Goal: Task Accomplishment & Management: Manage account settings

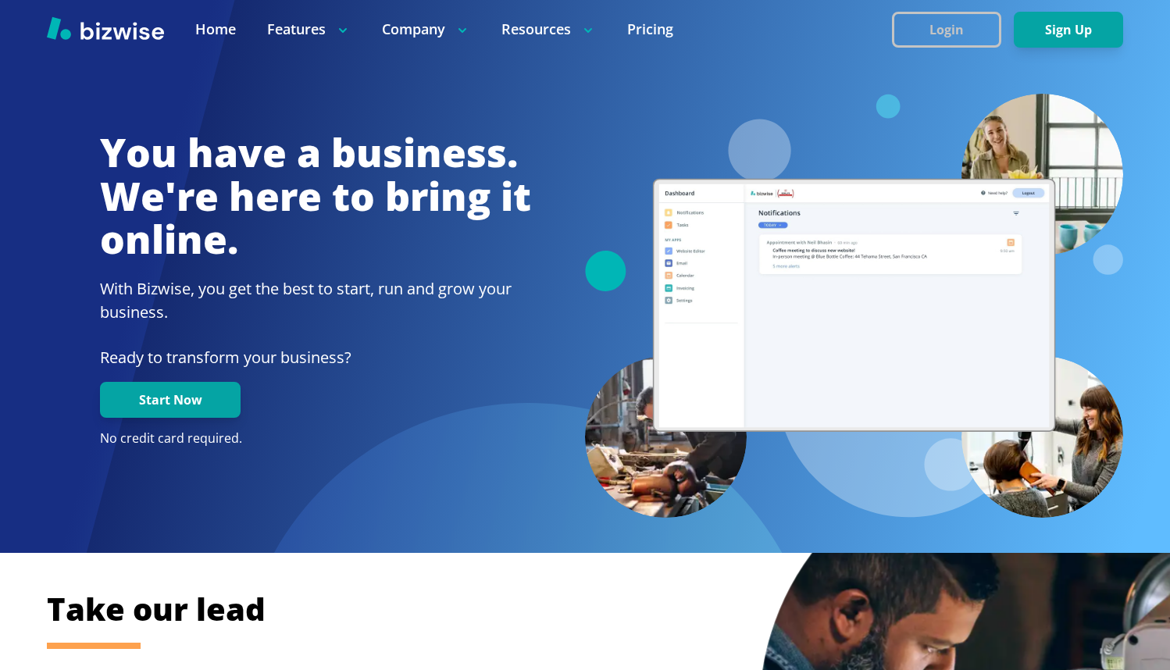
click at [960, 36] on button "Login" at bounding box center [946, 30] width 109 height 36
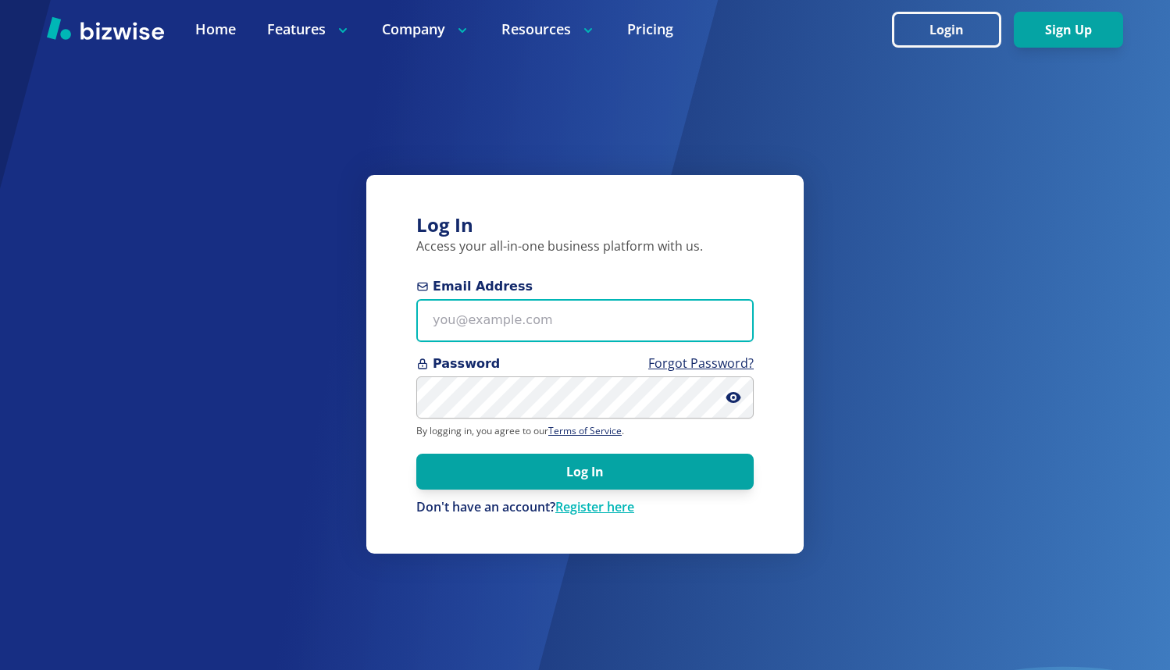
click at [476, 321] on input "Email Address" at bounding box center [584, 320] width 337 height 43
type input "[EMAIL_ADDRESS][DOMAIN_NAME]"
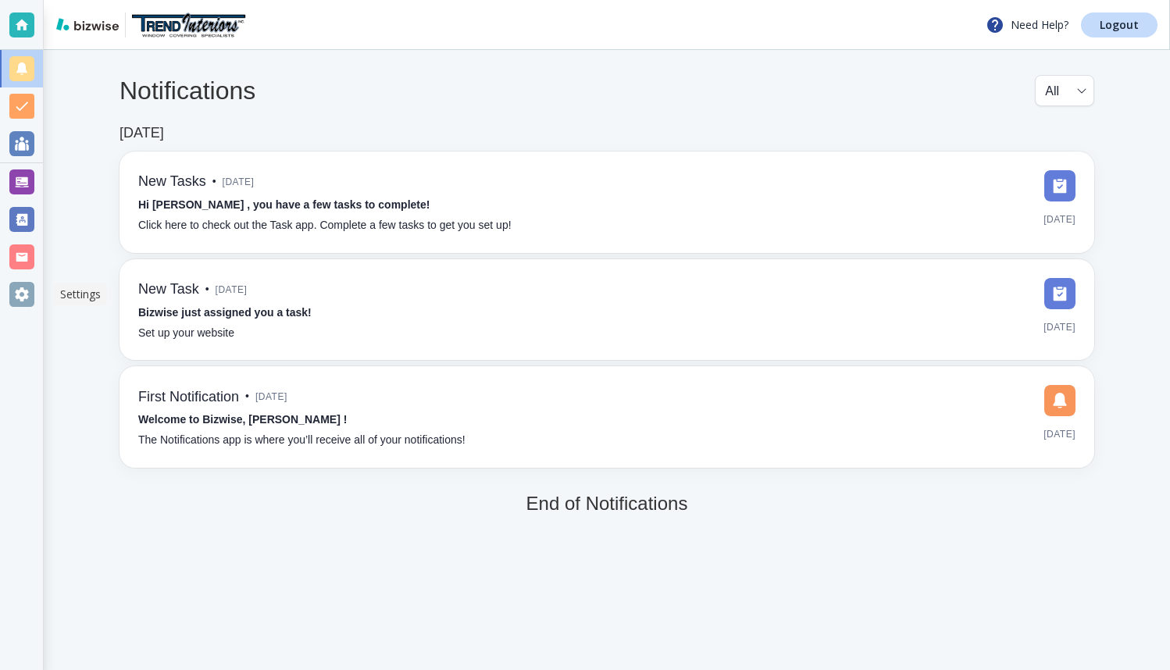
click at [23, 297] on div at bounding box center [21, 294] width 25 height 25
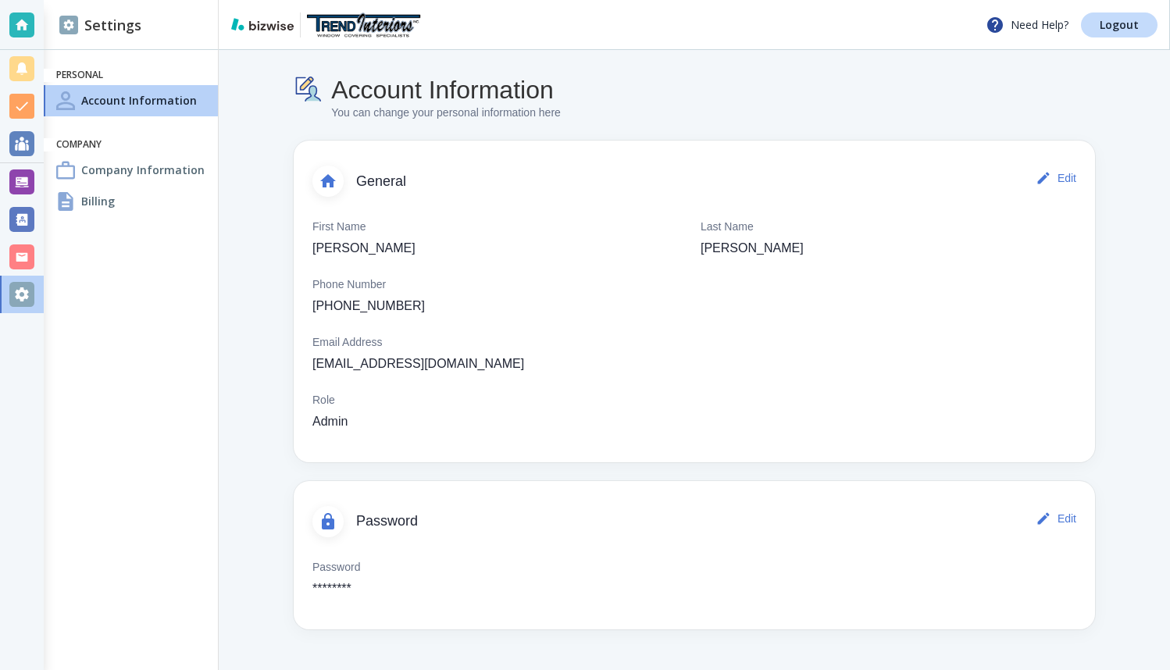
click at [92, 198] on h4 "Billing" at bounding box center [98, 201] width 34 height 16
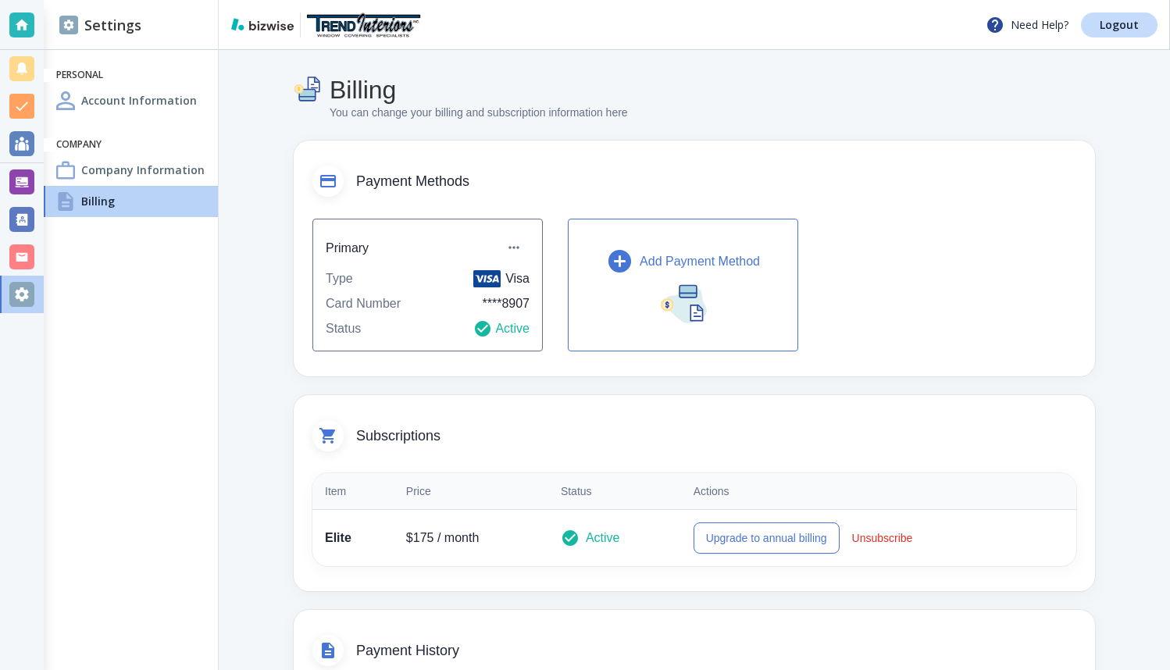
click at [628, 262] on icon "button" at bounding box center [619, 261] width 23 height 23
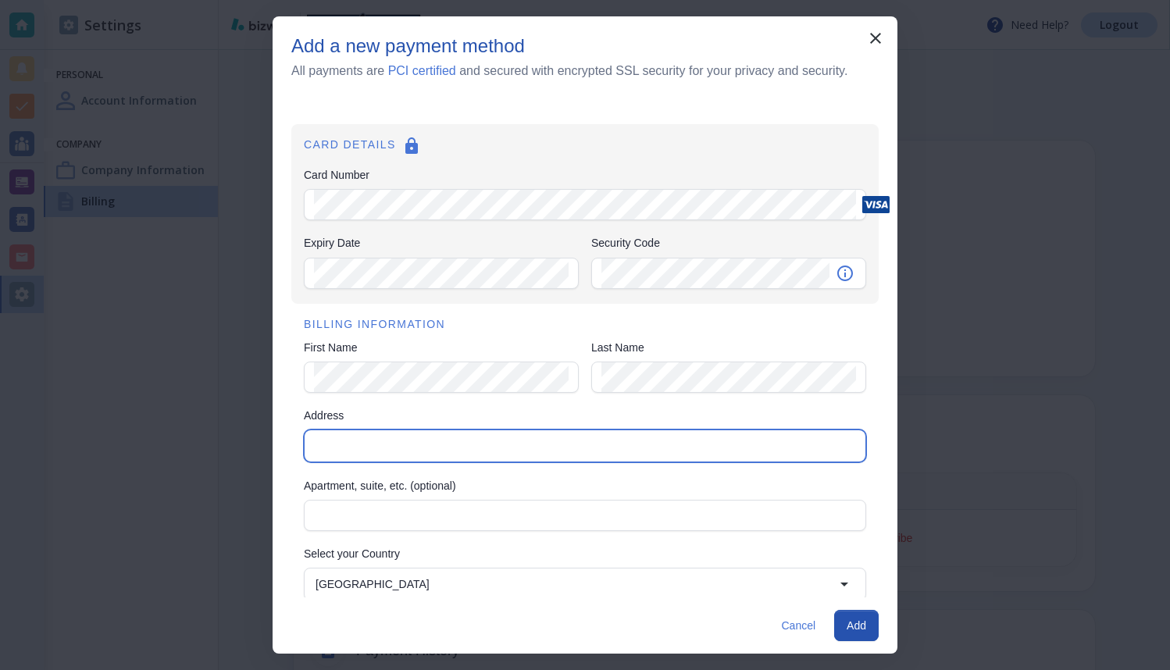
type input "10499 S. Redwood Rd."
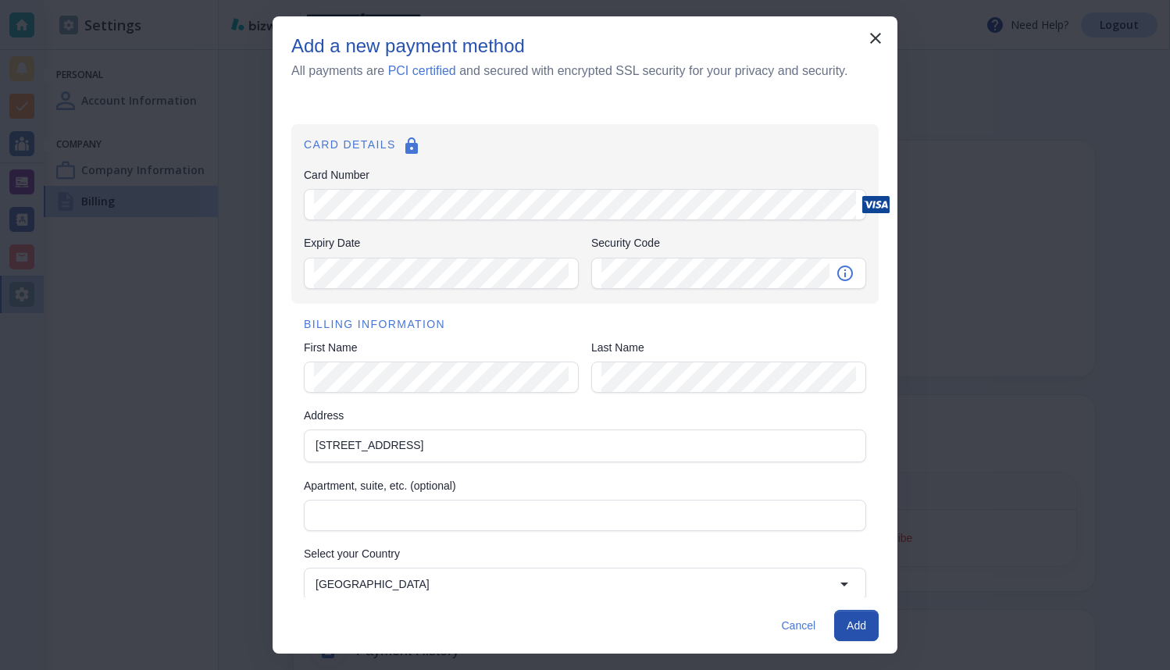
type input "Utah"
type input "84095"
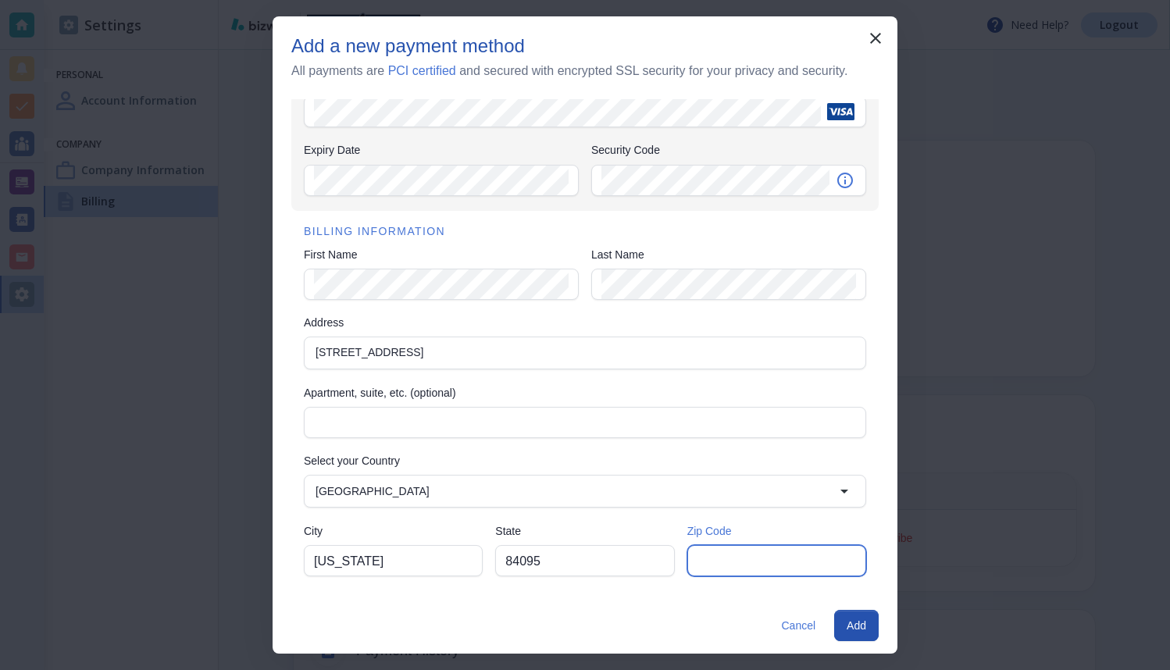
click at [744, 551] on input "Zip Code" at bounding box center [776, 561] width 159 height 30
type input "84095"
click at [568, 554] on input "84095" at bounding box center [584, 561] width 159 height 30
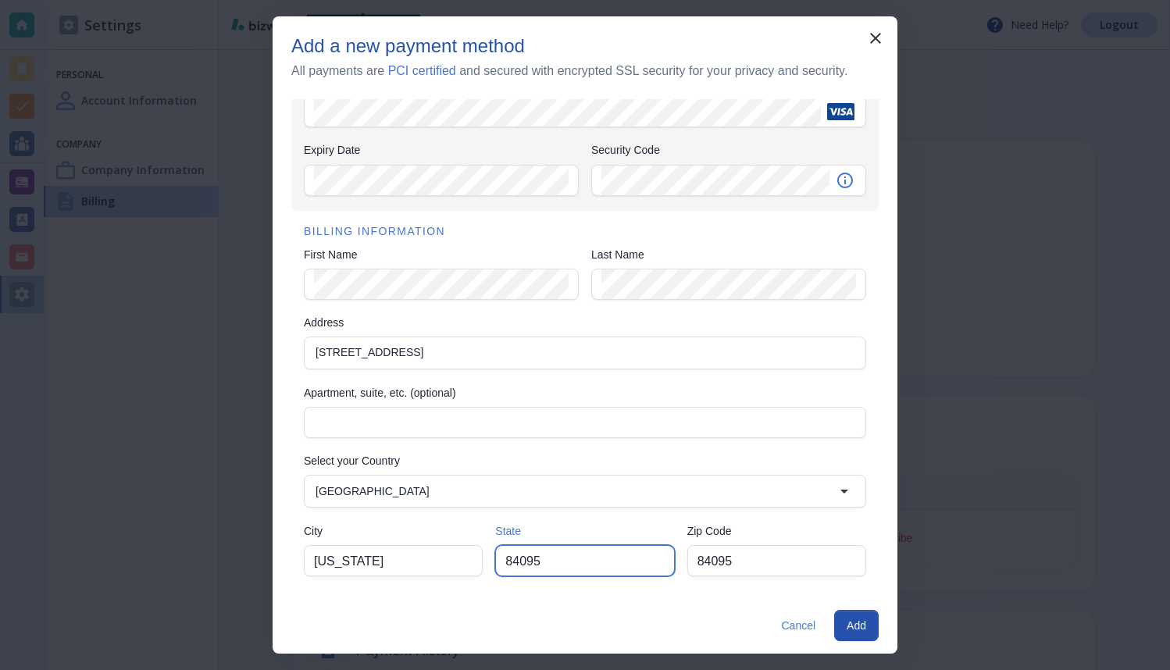
drag, startPoint x: 588, startPoint y: 559, endPoint x: 492, endPoint y: 560, distance: 96.0
click at [505, 560] on input "84095" at bounding box center [584, 561] width 159 height 30
type input "UT"
click at [402, 569] on input "Utah" at bounding box center [393, 561] width 159 height 30
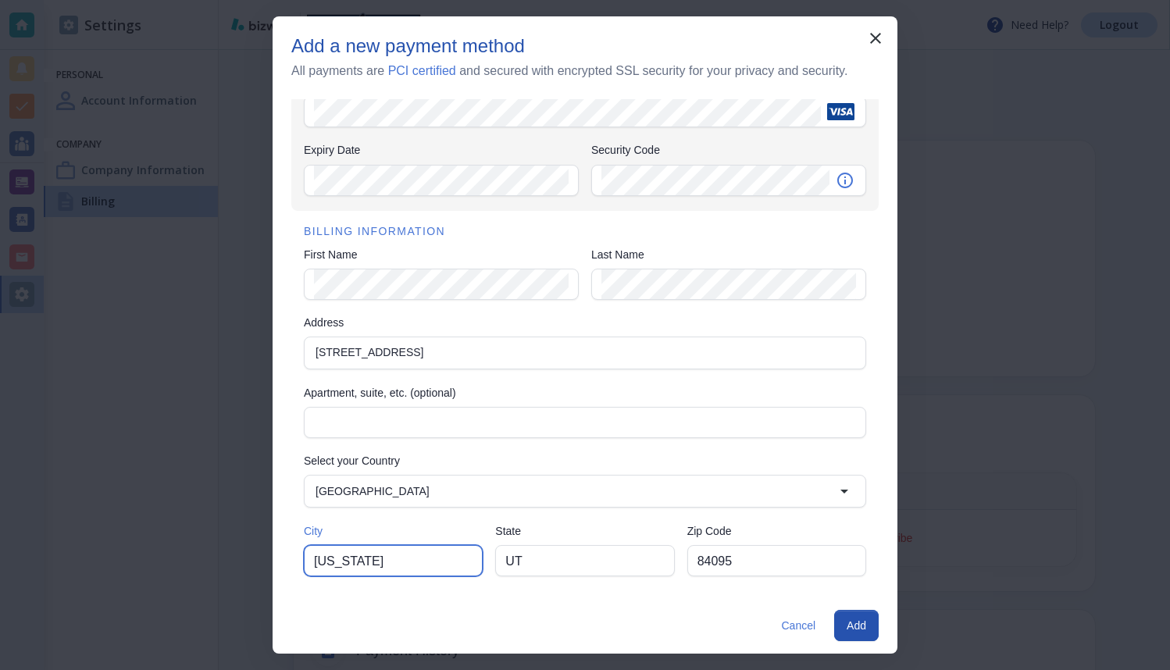
drag, startPoint x: 378, startPoint y: 564, endPoint x: 299, endPoint y: 558, distance: 79.1
click at [314, 558] on input "Utah" at bounding box center [393, 561] width 159 height 30
type input "South Jordan"
type input "UT"
click at [536, 383] on div "BILLING INFORMATION First Name First Name Last Name Last Name Address 10499 S. …" at bounding box center [584, 401] width 587 height 381
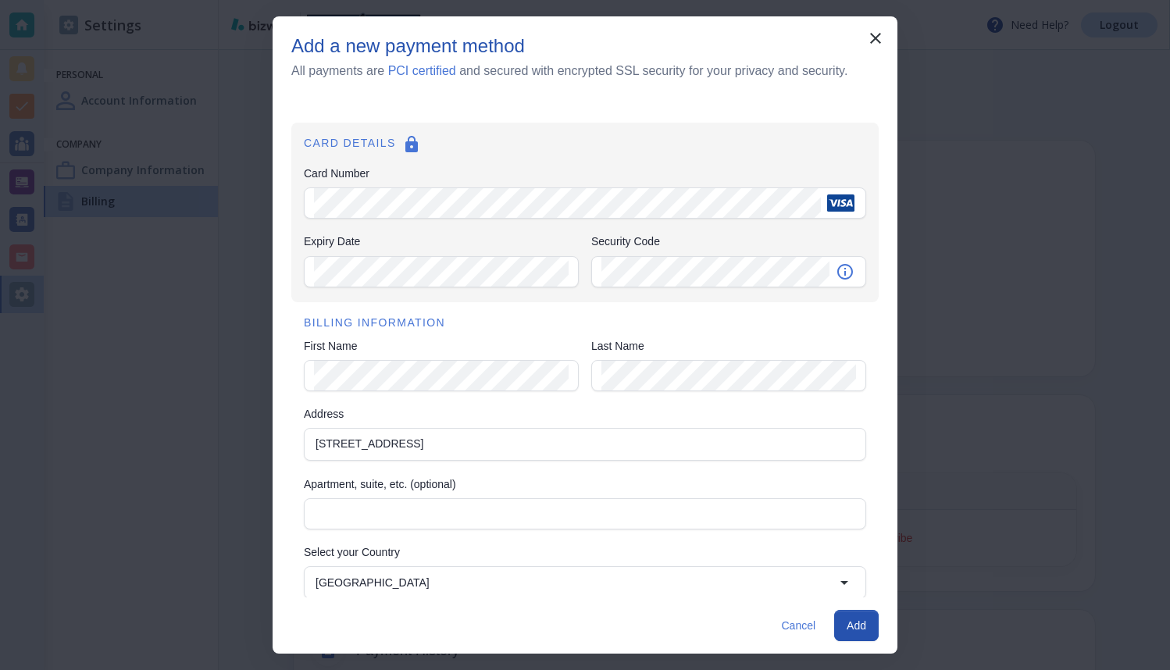
scroll to position [0, 0]
click at [860, 628] on button "Add" at bounding box center [856, 625] width 45 height 31
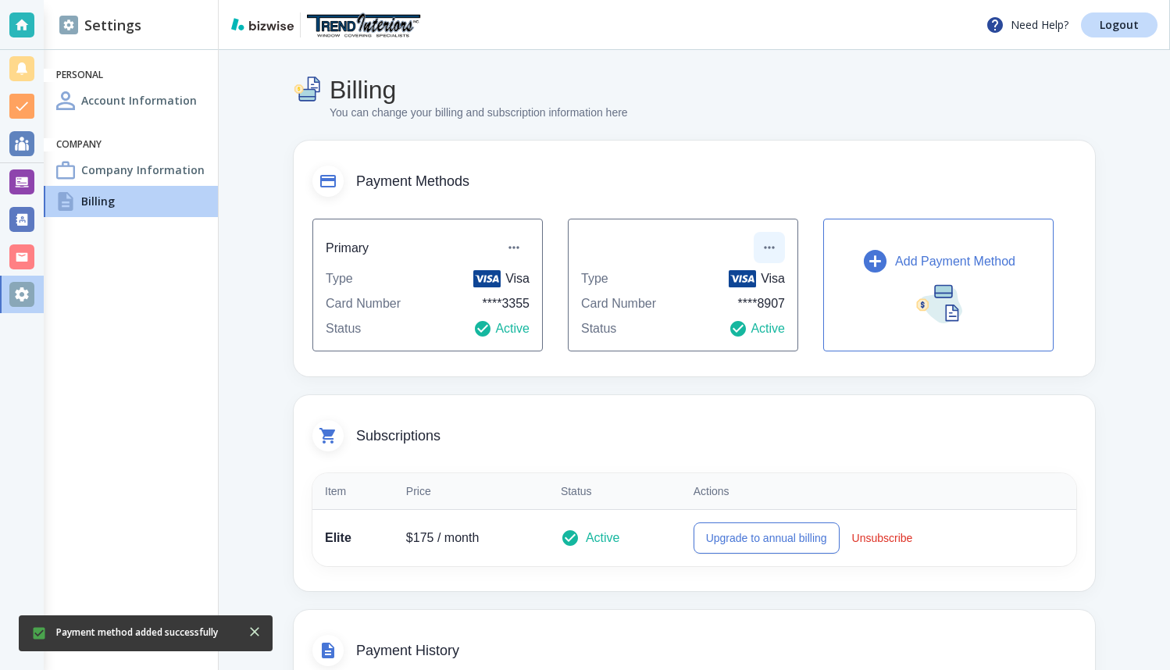
click at [771, 249] on icon "button" at bounding box center [769, 248] width 16 height 16
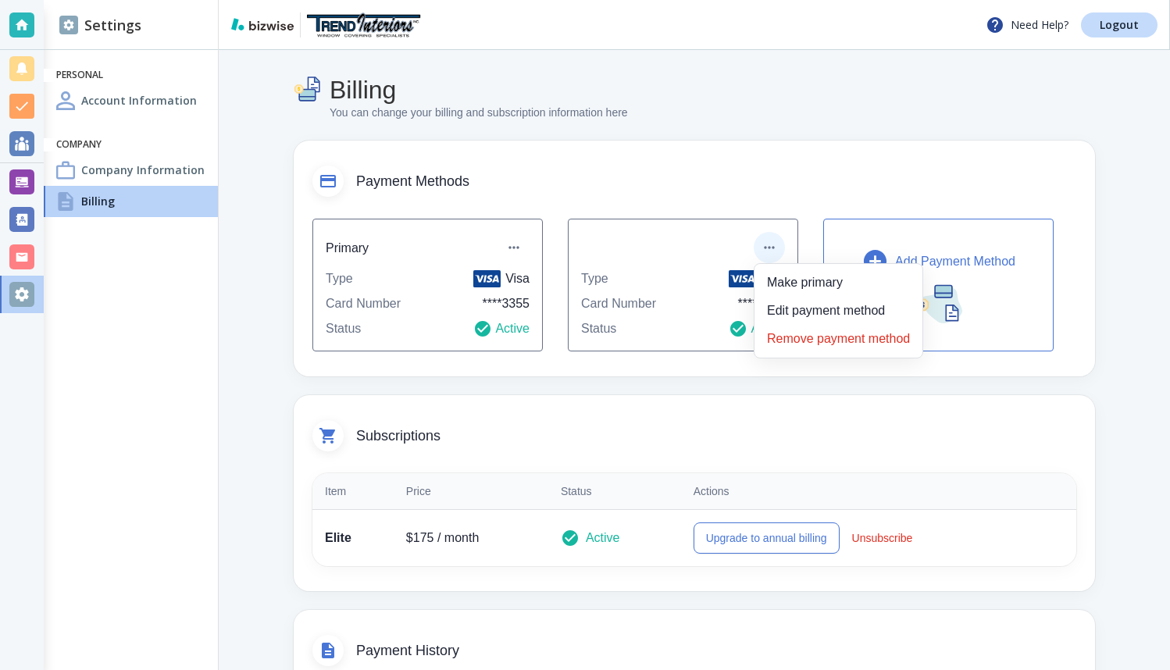
click at [518, 250] on div at bounding box center [585, 335] width 1170 height 670
click at [514, 249] on icon "button" at bounding box center [513, 248] width 10 height 2
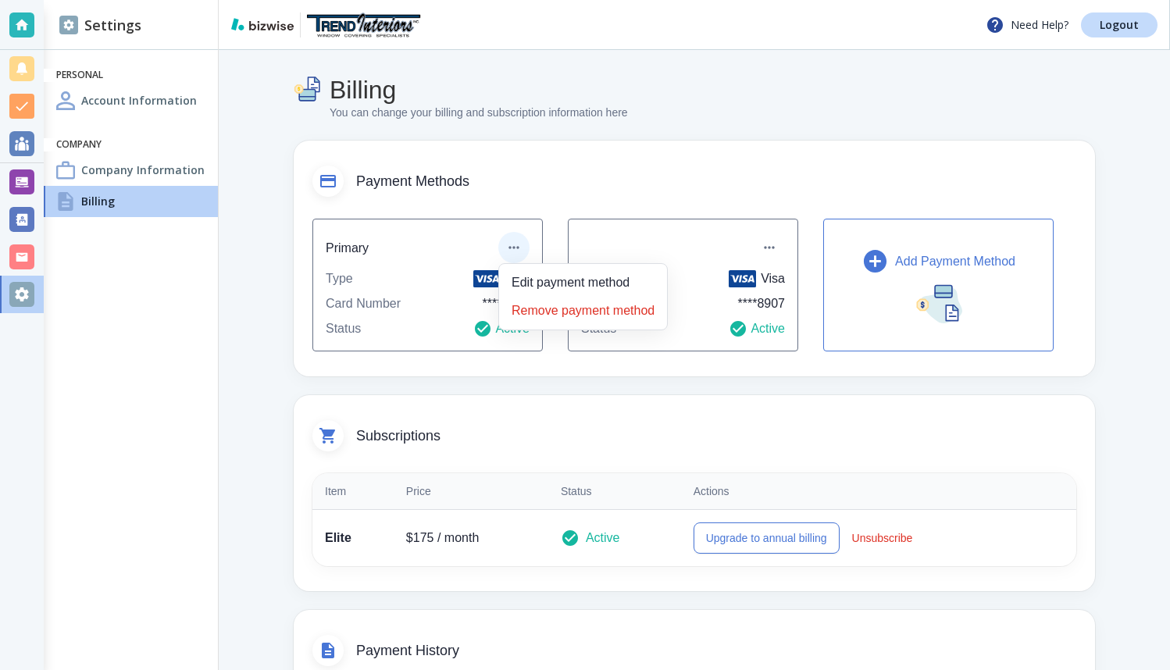
click at [769, 249] on div at bounding box center [585, 335] width 1170 height 670
click at [771, 249] on icon "button" at bounding box center [769, 248] width 16 height 16
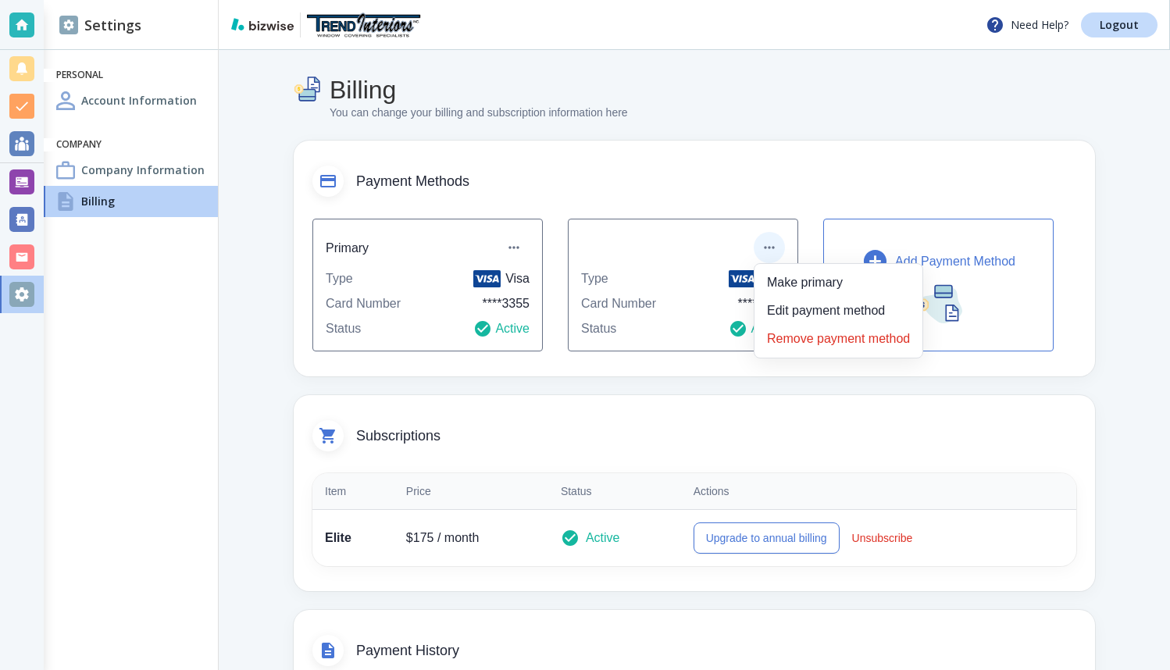
click at [811, 341] on li "Remove payment method" at bounding box center [838, 338] width 155 height 25
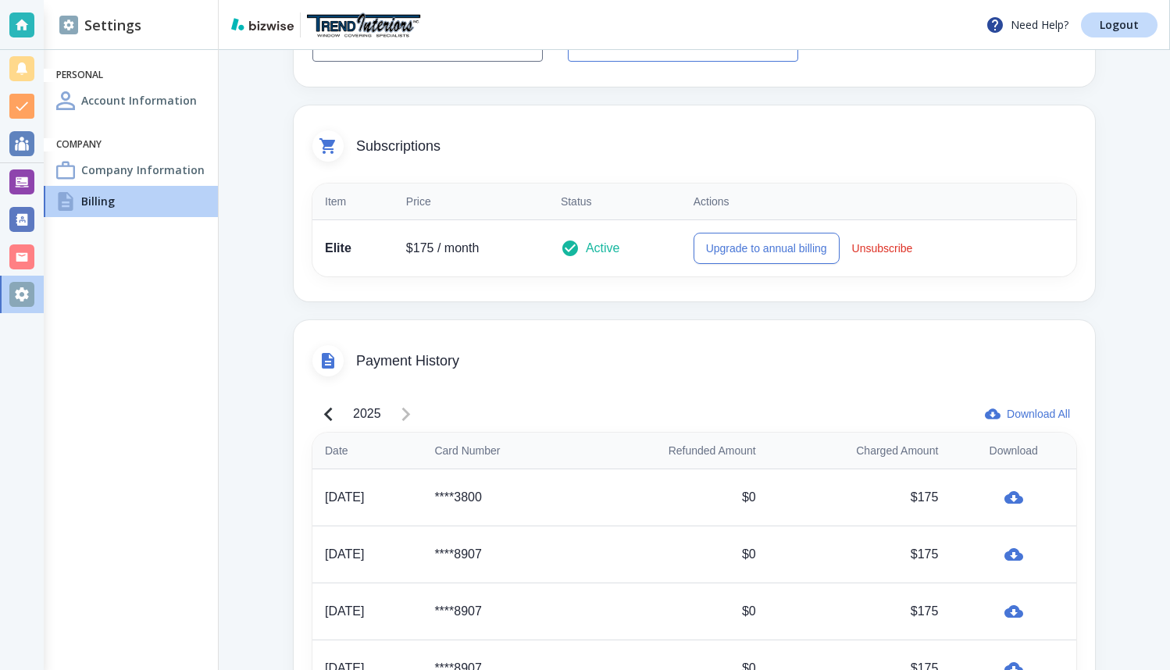
scroll to position [297, 0]
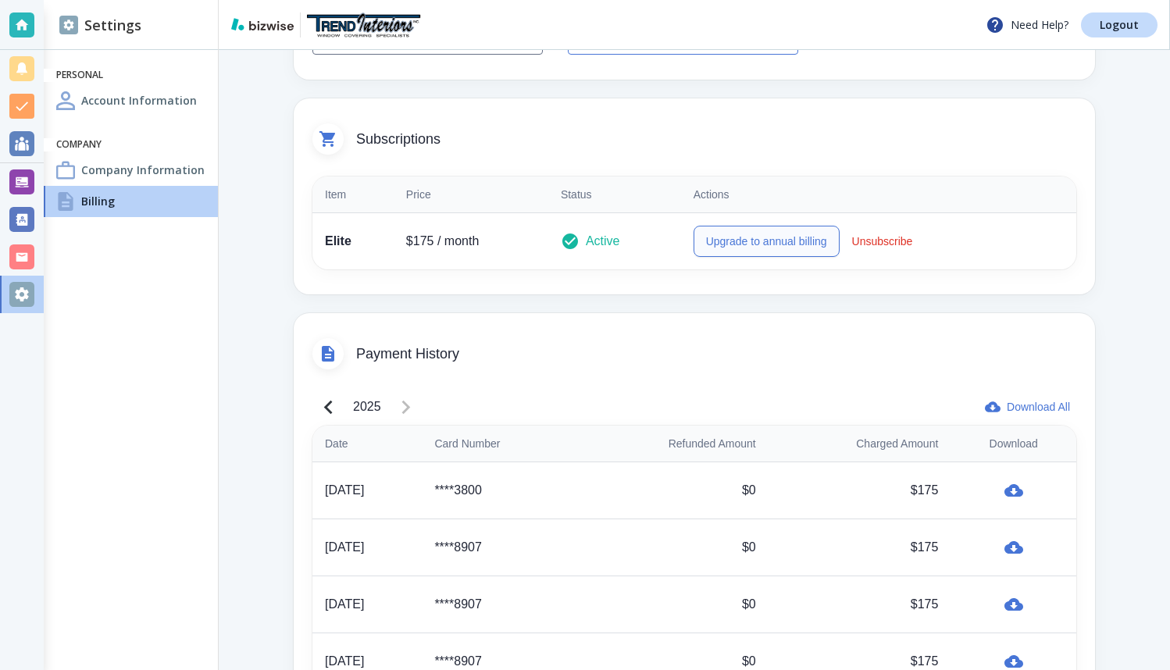
click at [736, 245] on button "Upgrade to annual billing" at bounding box center [766, 241] width 146 height 31
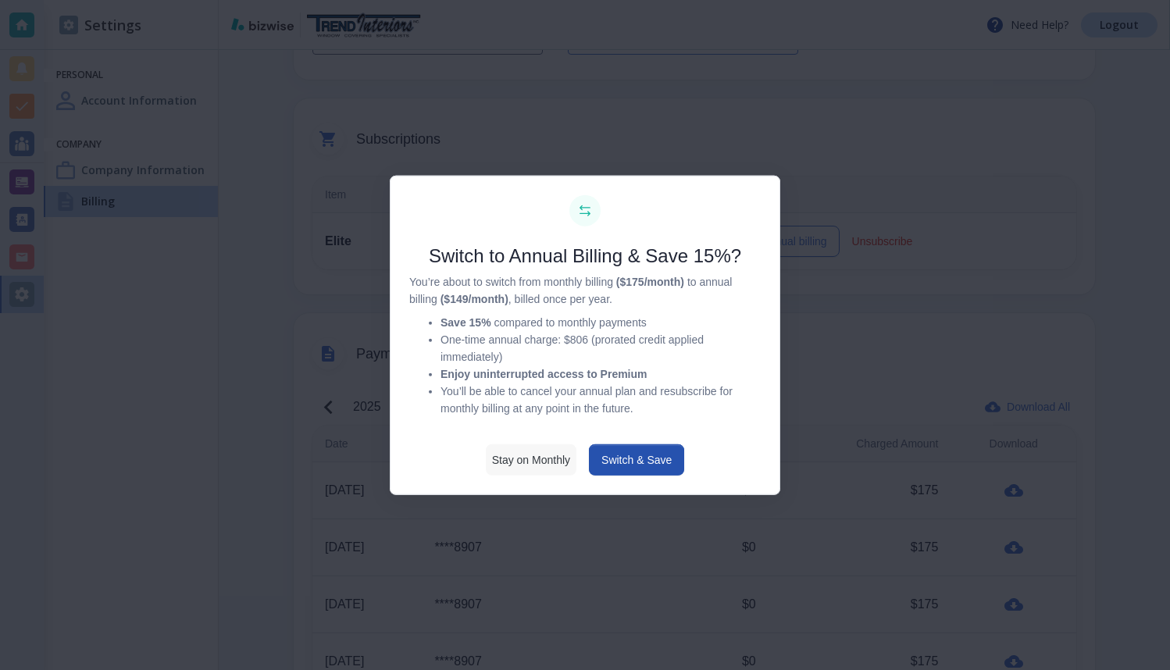
click at [512, 464] on button "Stay on Monthly" at bounding box center [531, 459] width 91 height 31
